Goal: Transaction & Acquisition: Obtain resource

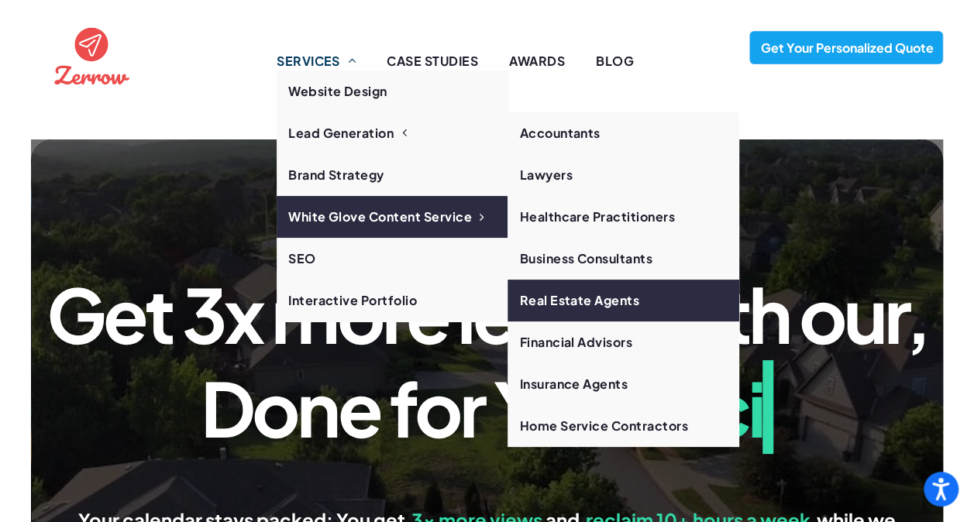
click at [559, 301] on link "Real Estate Agents" at bounding box center [623, 301] width 231 height 42
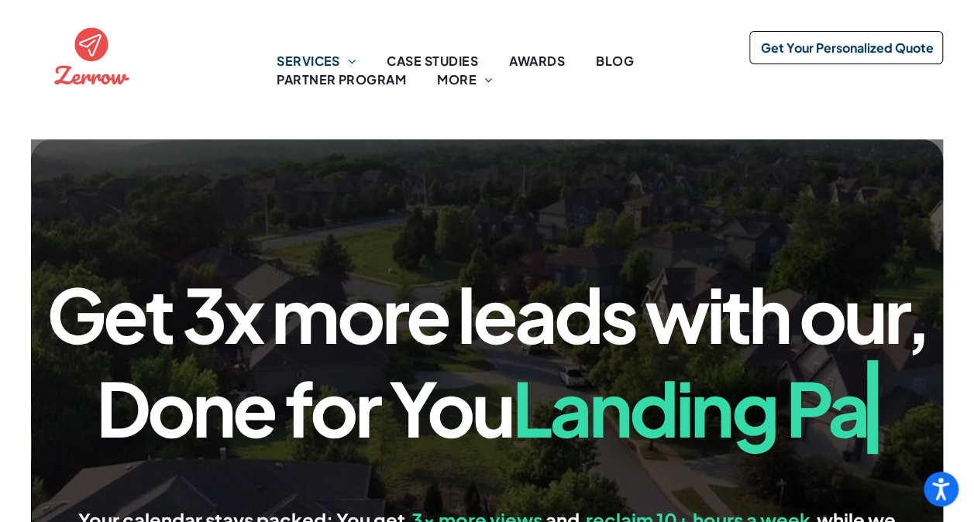
click at [809, 53] on span "Get Your Personalized Quote" at bounding box center [847, 48] width 184 height 32
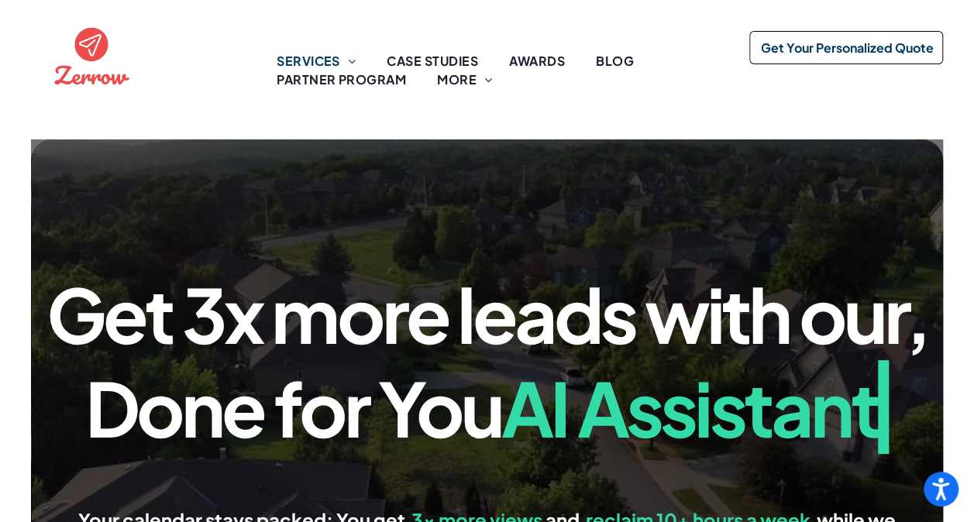
click at [843, 43] on span "Get Your Personalized Quote" at bounding box center [847, 48] width 184 height 32
